Goal: Communication & Community: Answer question/provide support

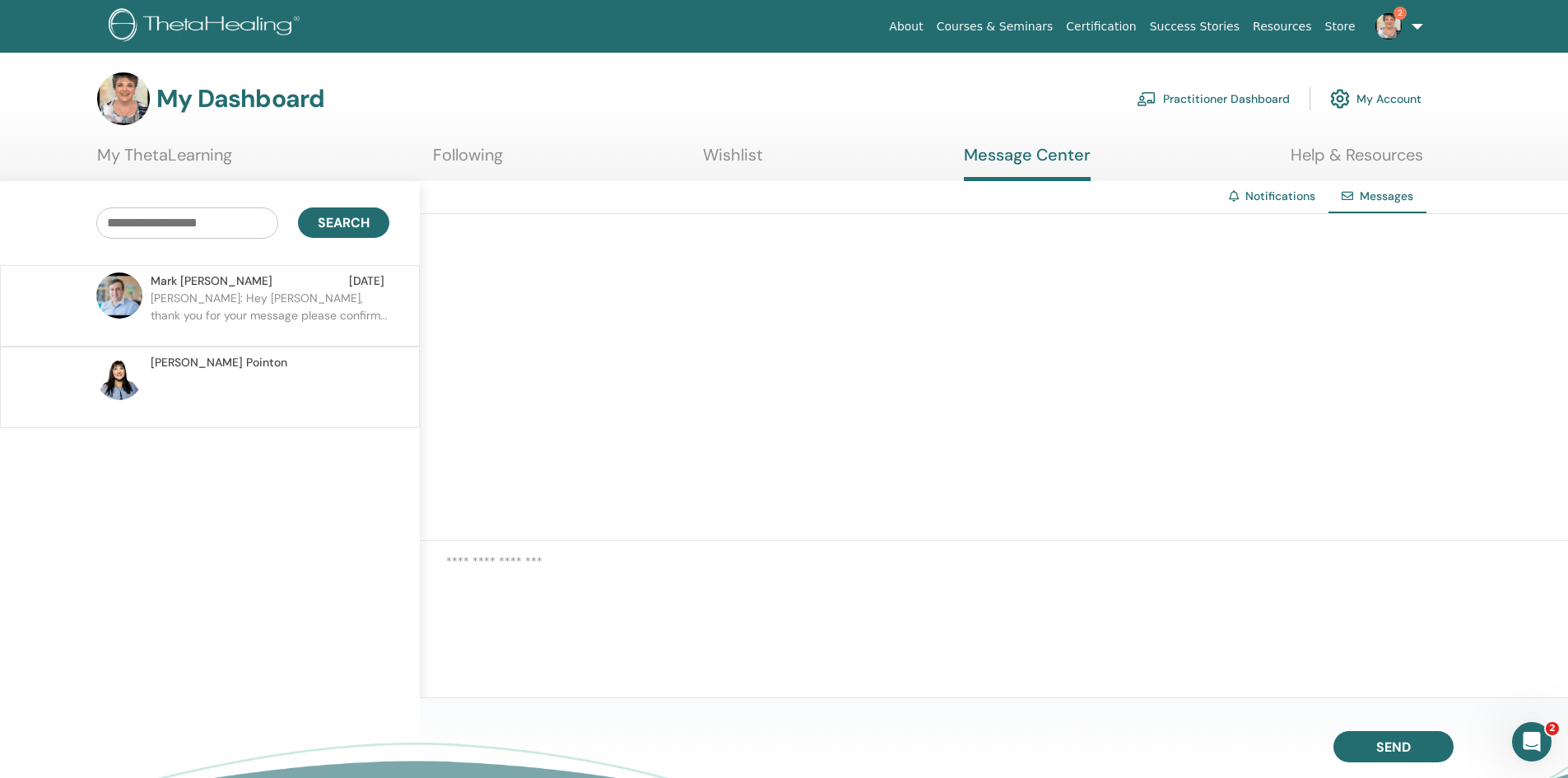
click at [237, 306] on p "[PERSON_NAME]: Hey [PERSON_NAME], thank you for your message please confirm..." at bounding box center [271, 314] width 239 height 49
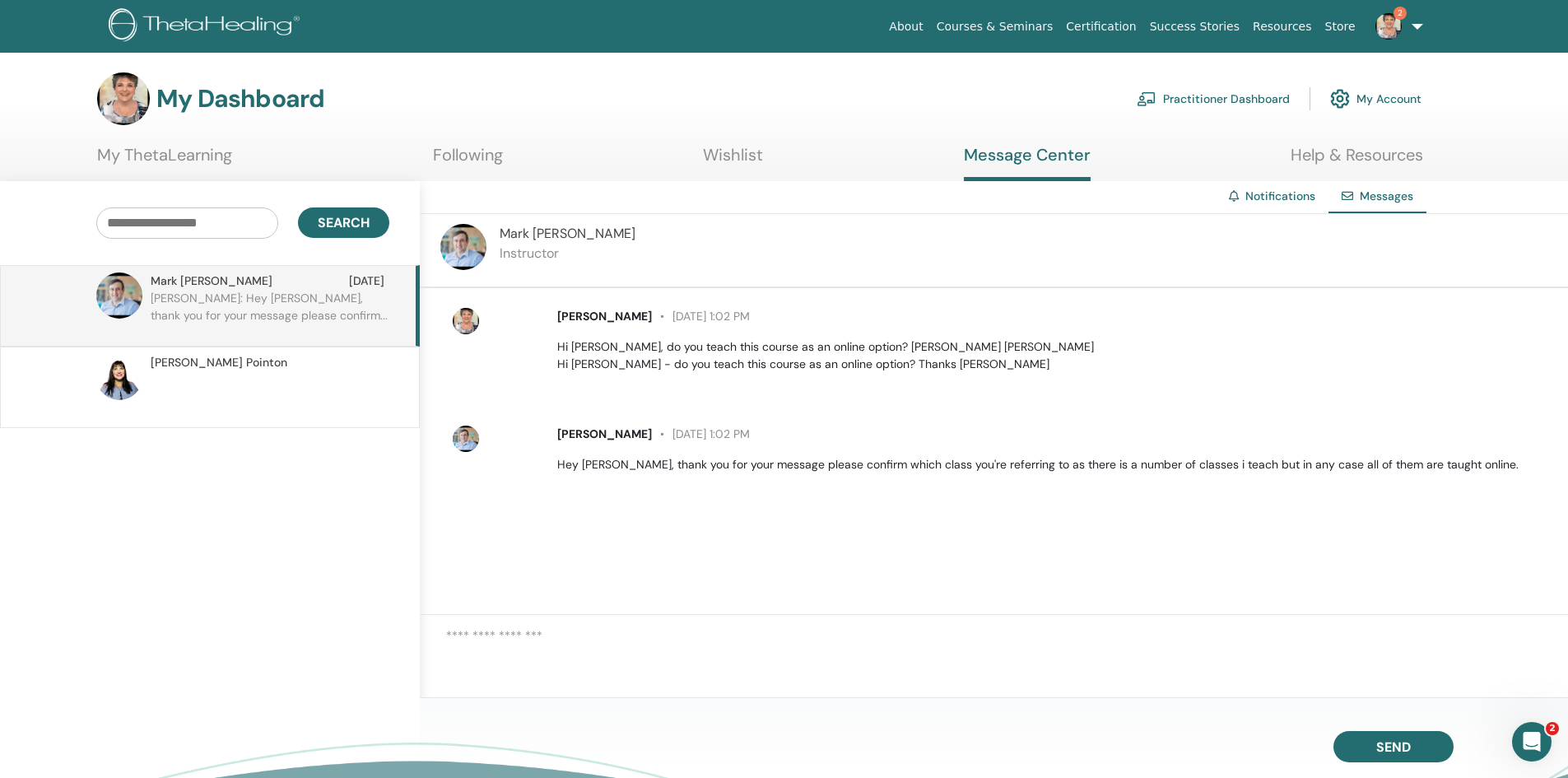
click at [450, 629] on textarea at bounding box center [1007, 654] width 1122 height 54
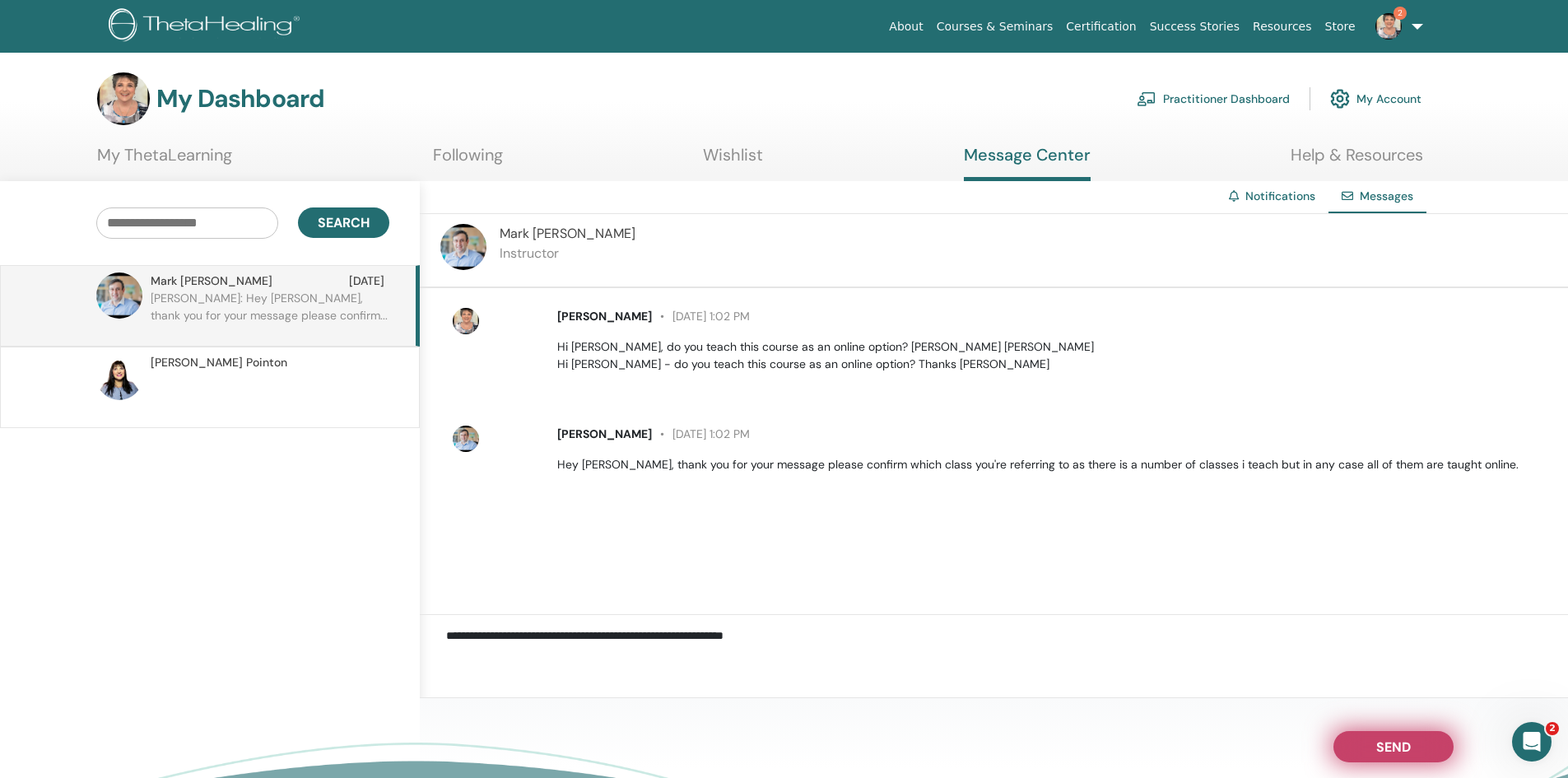
type textarea "**********"
click at [1376, 746] on span "Send" at bounding box center [1394, 744] width 34 height 12
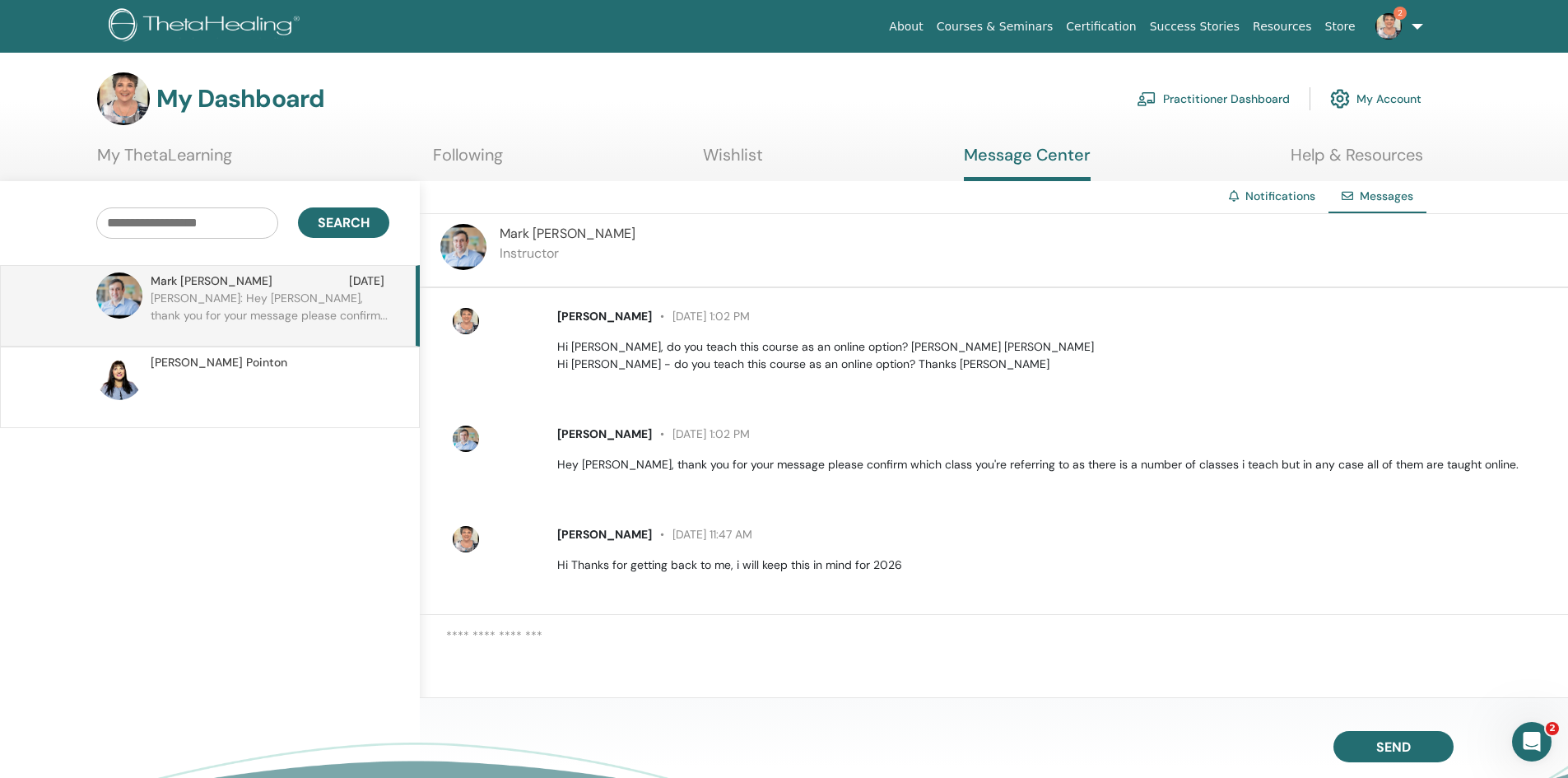
scroll to position [5, 0]
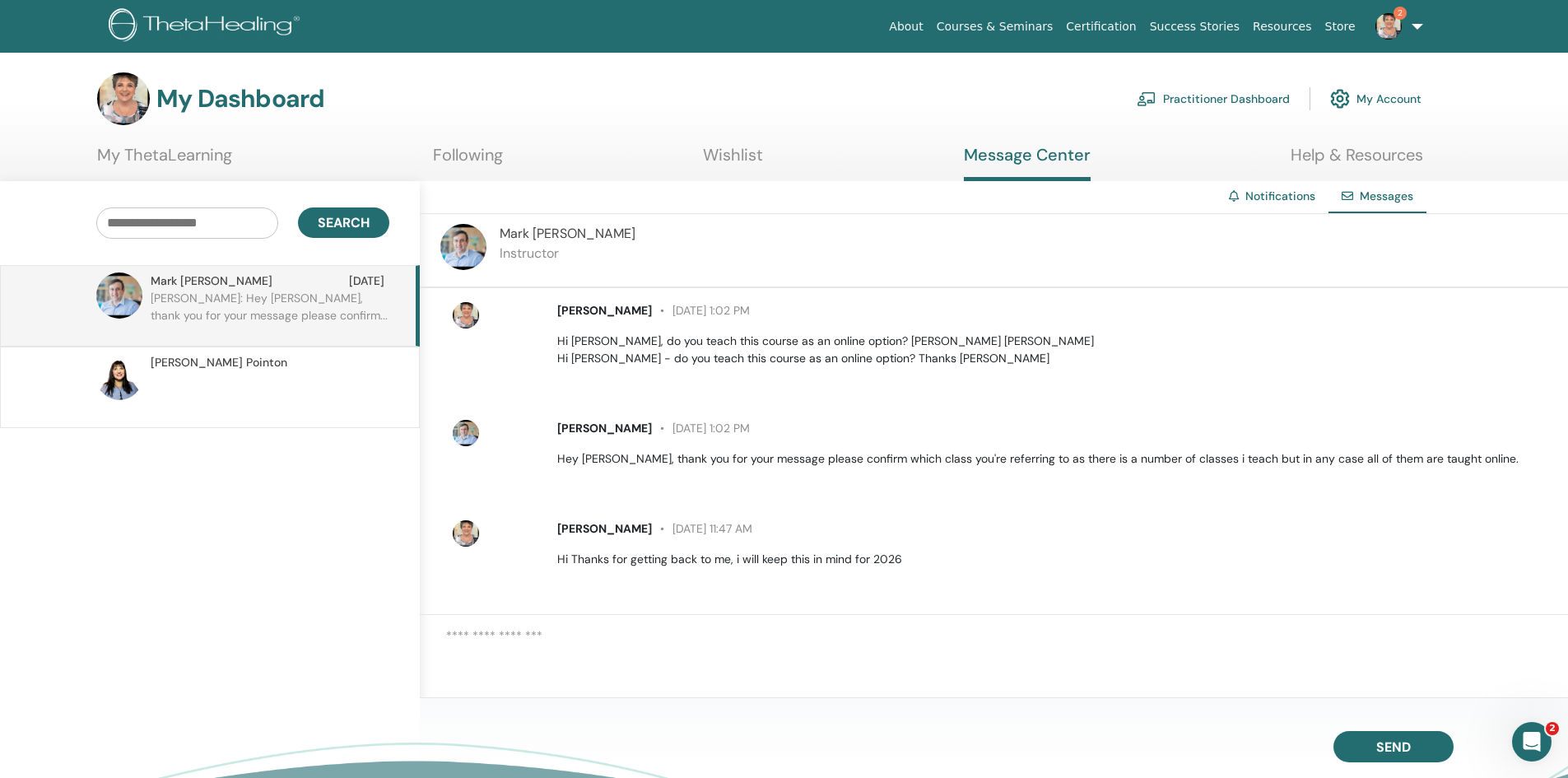
click at [1394, 29] on img at bounding box center [1388, 26] width 26 height 26
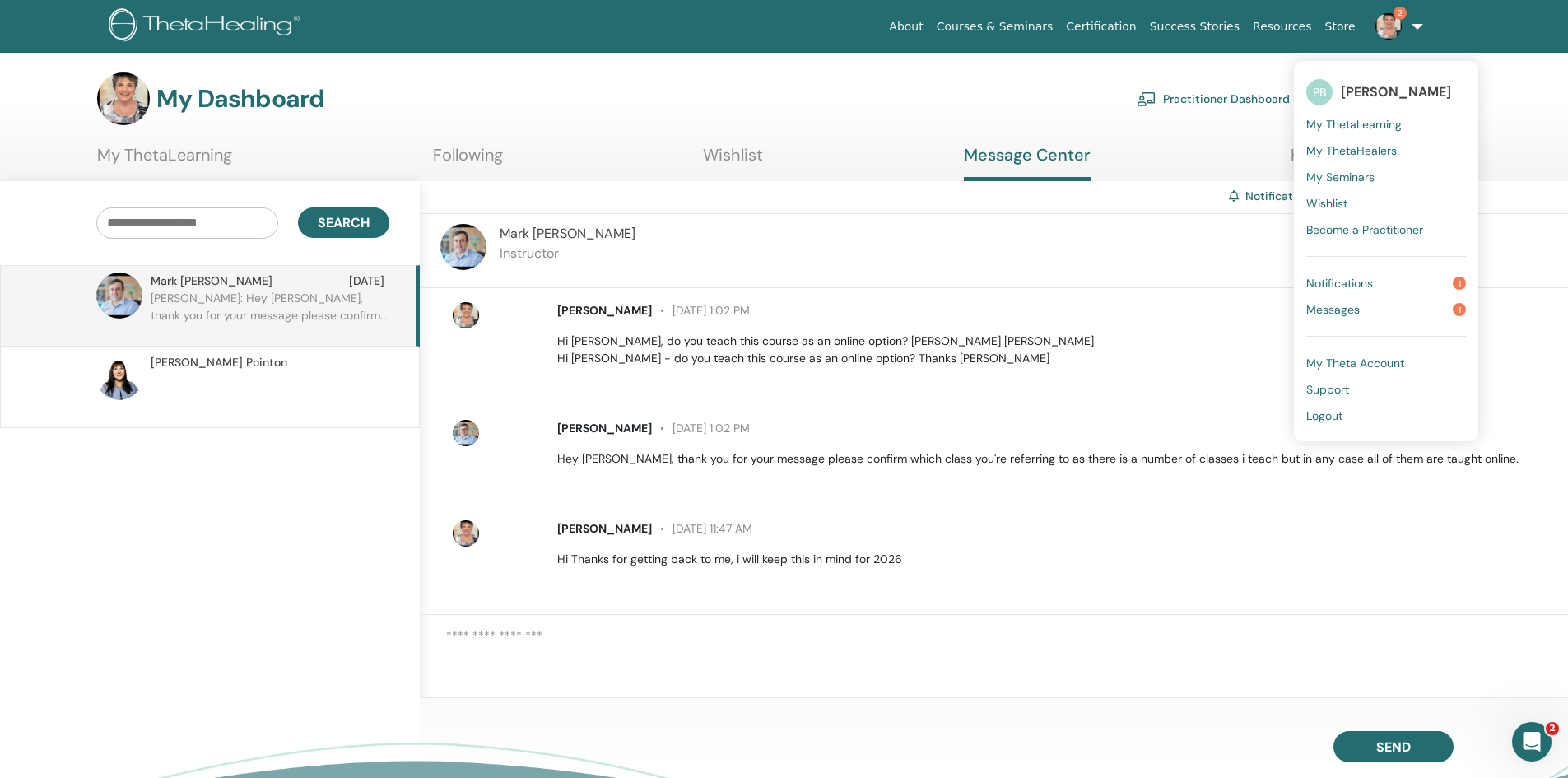
click at [1337, 281] on span "Notifications" at bounding box center [1340, 283] width 67 height 14
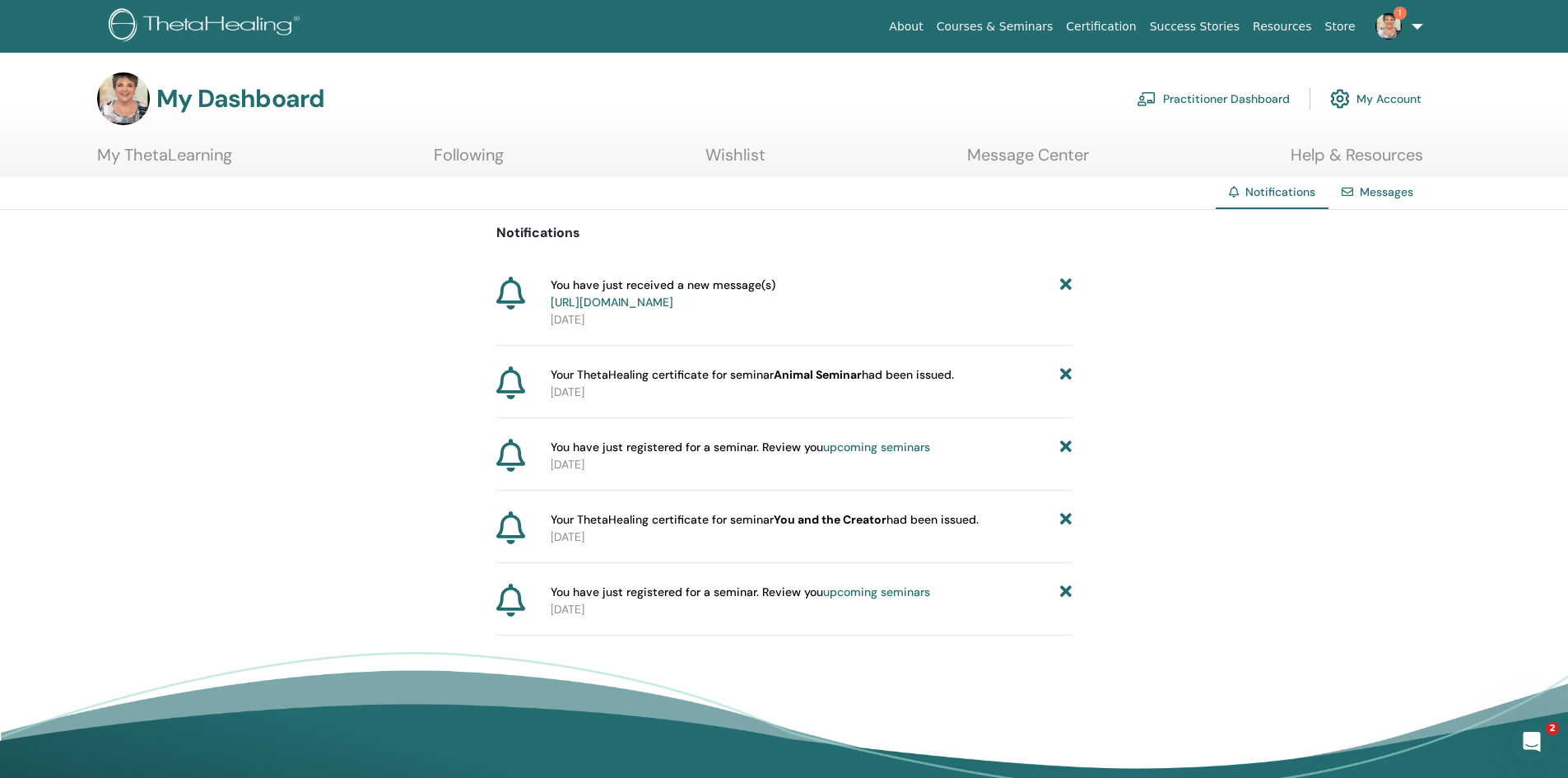
click at [1212, 102] on link "Practitioner Dashboard" at bounding box center [1214, 99] width 153 height 36
